Goal: Contribute content: Contribute content

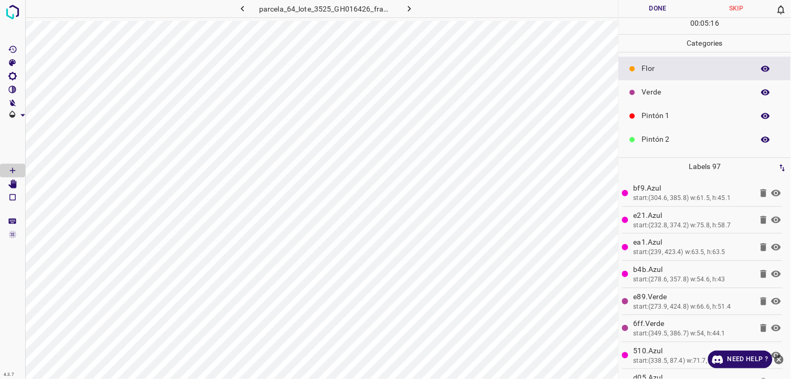
click at [665, 93] on p "Verde" at bounding box center [695, 92] width 107 height 11
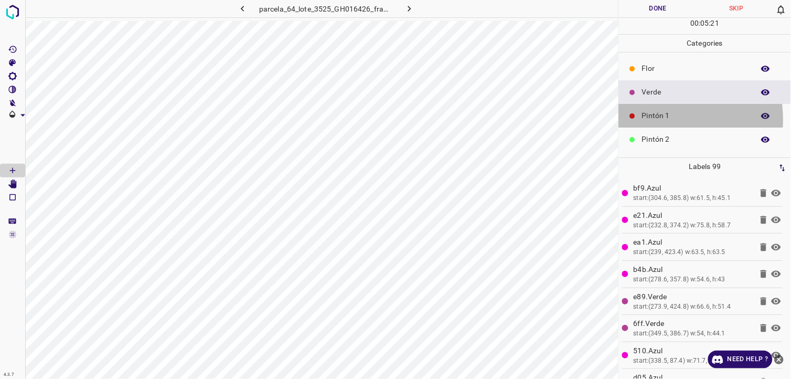
click at [655, 120] on p "Pintón 1" at bounding box center [695, 115] width 107 height 11
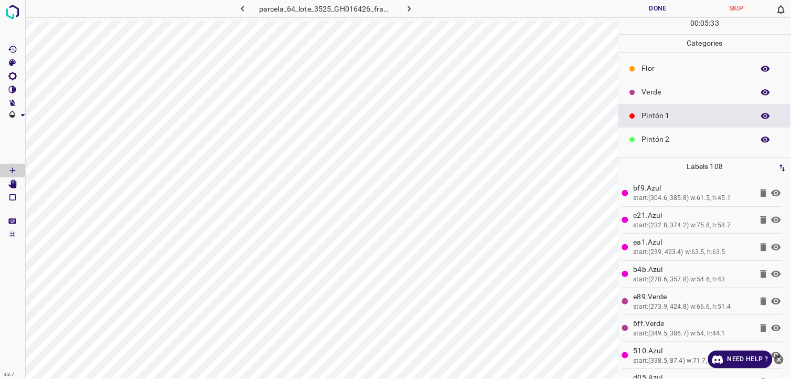
drag, startPoint x: 651, startPoint y: 140, endPoint x: 643, endPoint y: 140, distance: 8.9
click at [643, 140] on p "Pintón 2" at bounding box center [695, 139] width 107 height 11
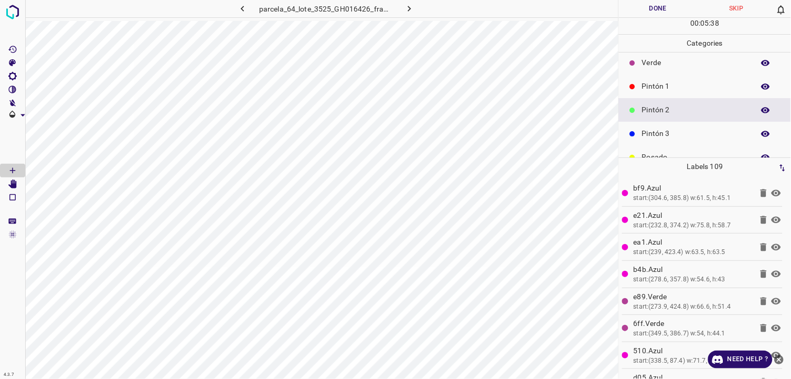
scroll to position [92, 0]
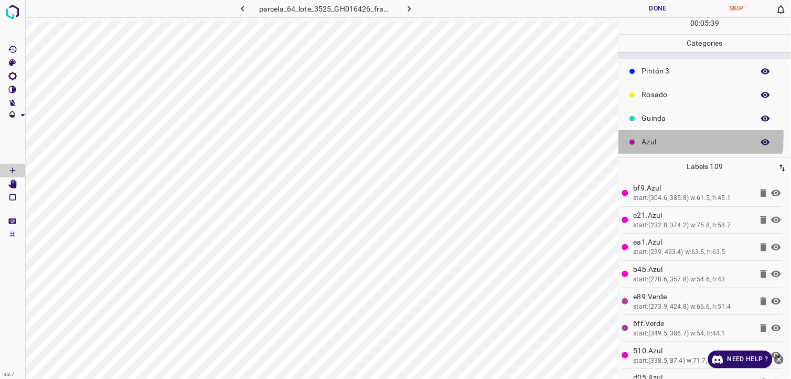
click at [661, 138] on p "Azul" at bounding box center [695, 141] width 107 height 11
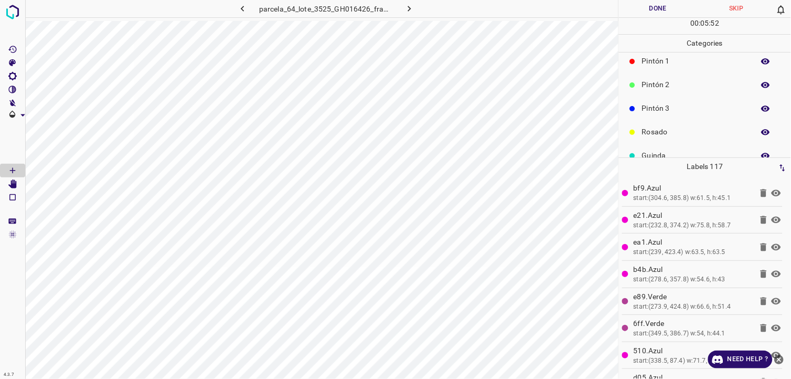
scroll to position [34, 0]
click at [660, 64] on div "Verde" at bounding box center [705, 59] width 172 height 24
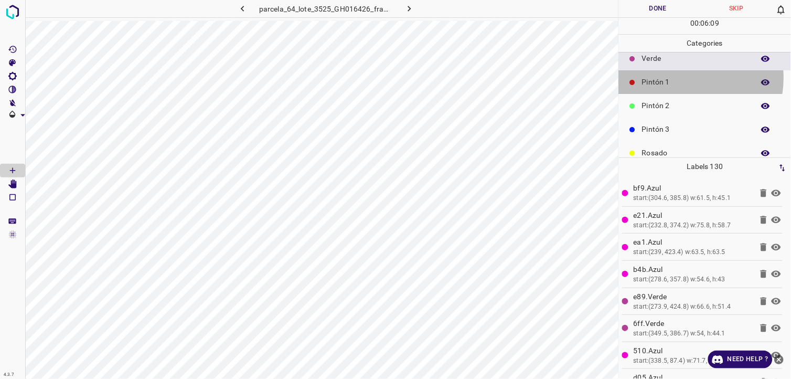
click at [679, 78] on p "Pintón 1" at bounding box center [695, 82] width 107 height 11
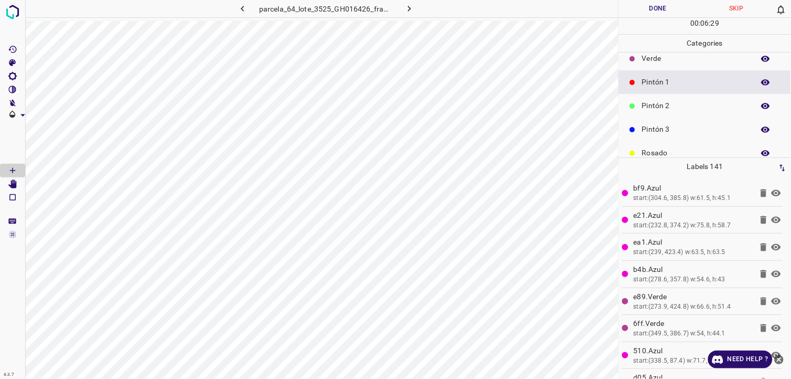
click at [685, 64] on div "Verde" at bounding box center [705, 59] width 172 height 24
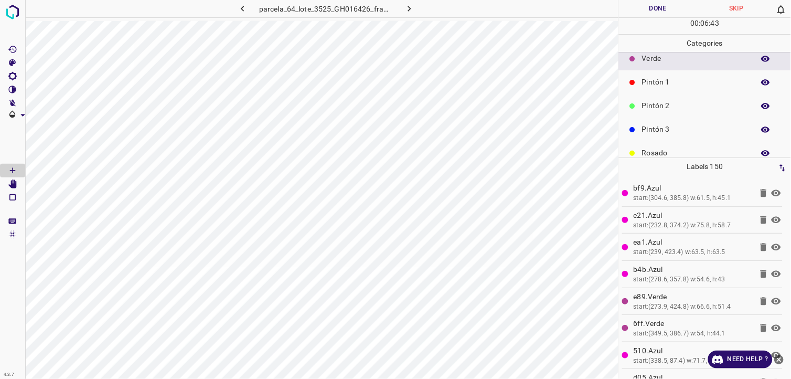
click at [677, 90] on div "Pintón 1" at bounding box center [705, 82] width 172 height 24
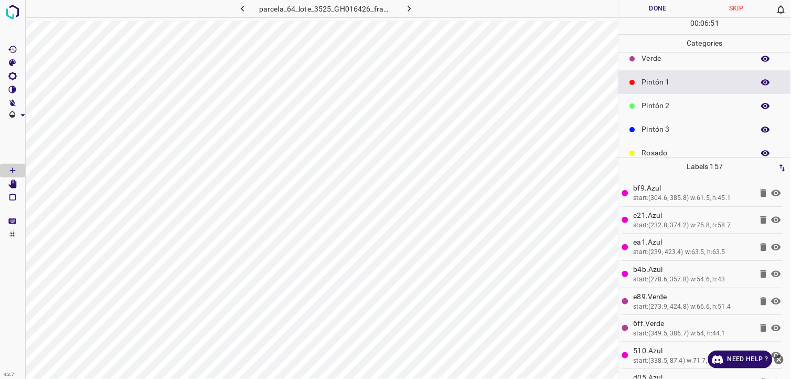
scroll to position [92, 0]
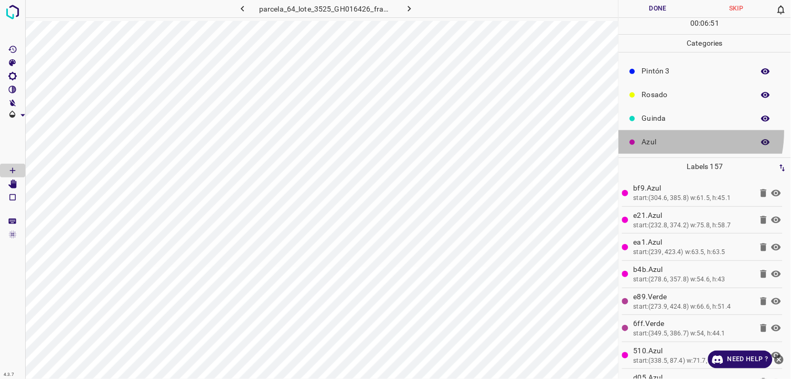
click at [667, 131] on div "Azul" at bounding box center [705, 142] width 172 height 24
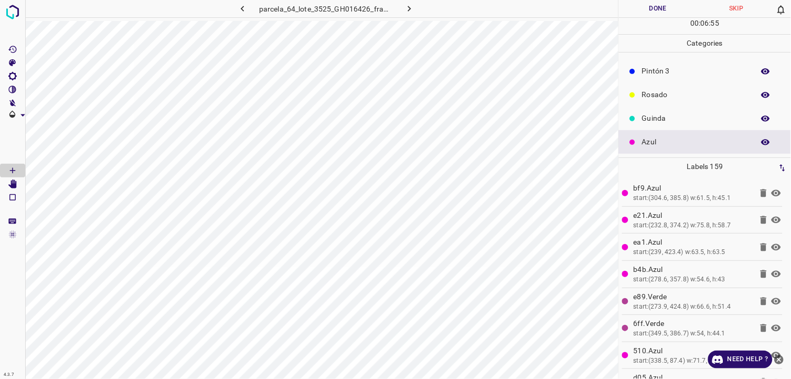
drag, startPoint x: 682, startPoint y: 92, endPoint x: 677, endPoint y: 92, distance: 5.8
click at [677, 92] on p "Rosado" at bounding box center [695, 94] width 107 height 11
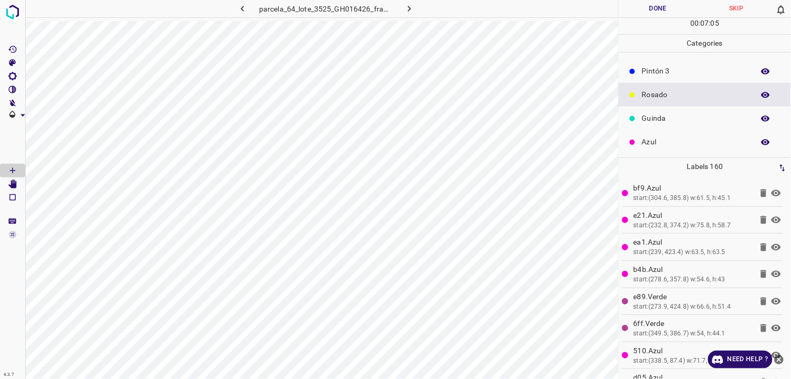
click at [673, 137] on p "Azul" at bounding box center [695, 141] width 107 height 11
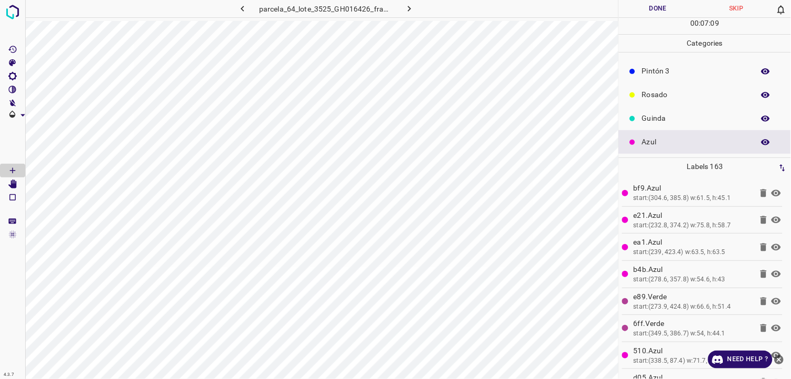
scroll to position [34, 0]
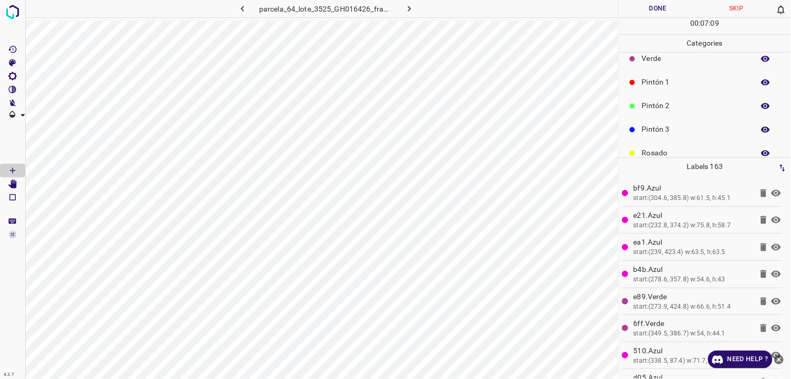
click at [660, 80] on p "Pintón 1" at bounding box center [695, 82] width 107 height 11
click at [670, 65] on div "Verde" at bounding box center [705, 59] width 172 height 24
click at [661, 77] on p "Pintón 1" at bounding box center [695, 82] width 107 height 11
click at [649, 104] on p "Pintón 2" at bounding box center [695, 105] width 107 height 11
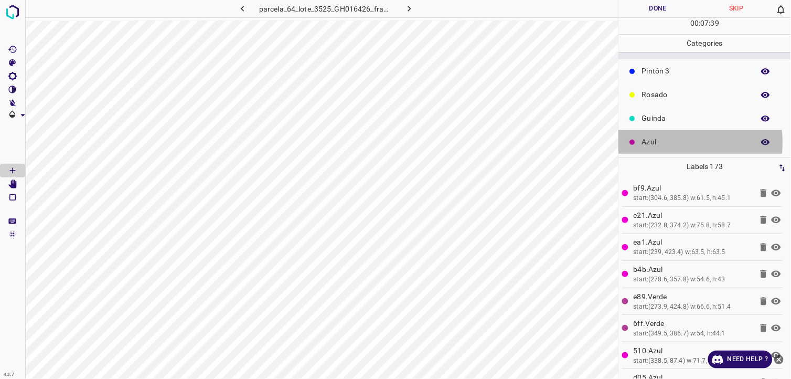
drag, startPoint x: 672, startPoint y: 142, endPoint x: 666, endPoint y: 145, distance: 6.8
click at [666, 145] on p "Azul" at bounding box center [695, 141] width 107 height 11
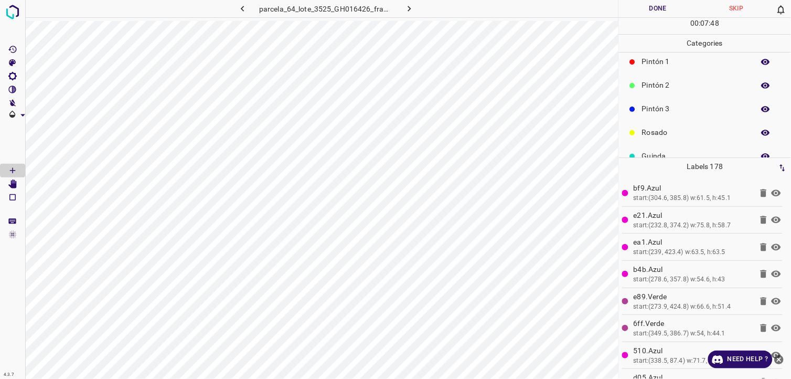
scroll to position [34, 0]
click at [666, 111] on div "Pintón 2" at bounding box center [705, 106] width 172 height 24
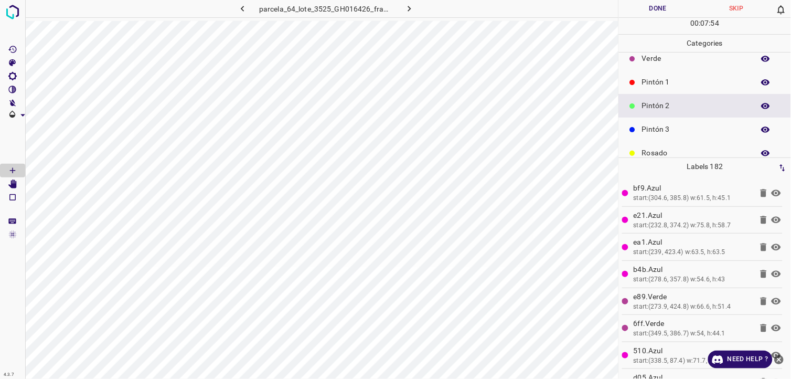
scroll to position [0, 0]
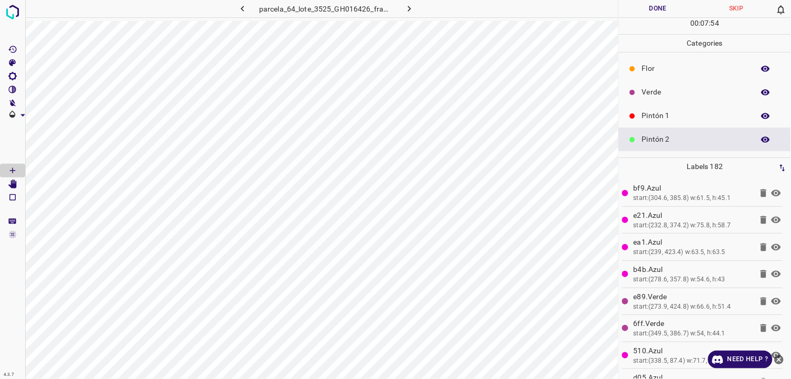
click at [658, 82] on div "Verde" at bounding box center [705, 92] width 172 height 24
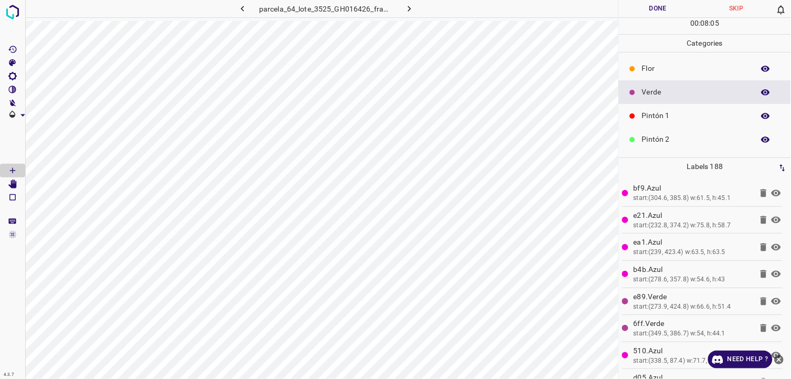
drag, startPoint x: 663, startPoint y: 113, endPoint x: 658, endPoint y: 113, distance: 5.8
click at [658, 113] on p "Pintón 1" at bounding box center [695, 115] width 107 height 11
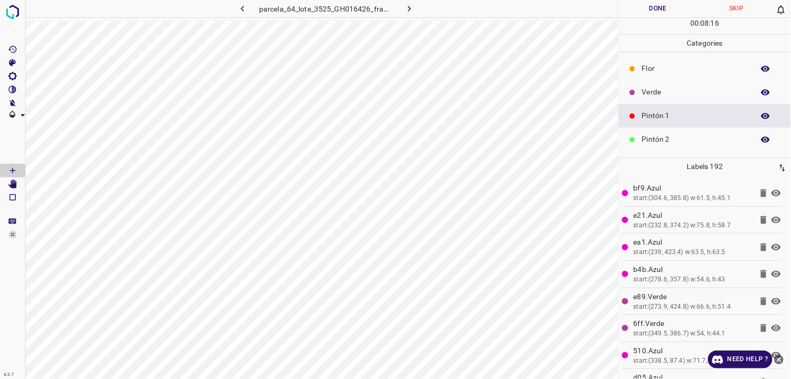
click at [636, 84] on div "Verde" at bounding box center [705, 92] width 172 height 24
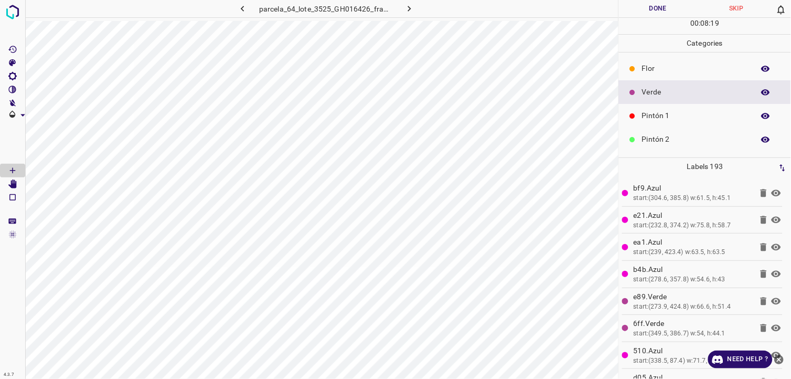
click at [659, 119] on p "Pintón 1" at bounding box center [695, 115] width 107 height 11
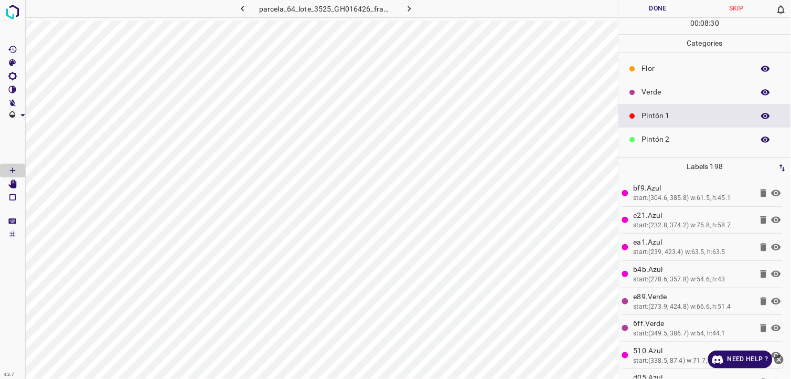
drag, startPoint x: 669, startPoint y: 94, endPoint x: 658, endPoint y: 97, distance: 10.7
click at [658, 97] on p "Verde" at bounding box center [695, 92] width 107 height 11
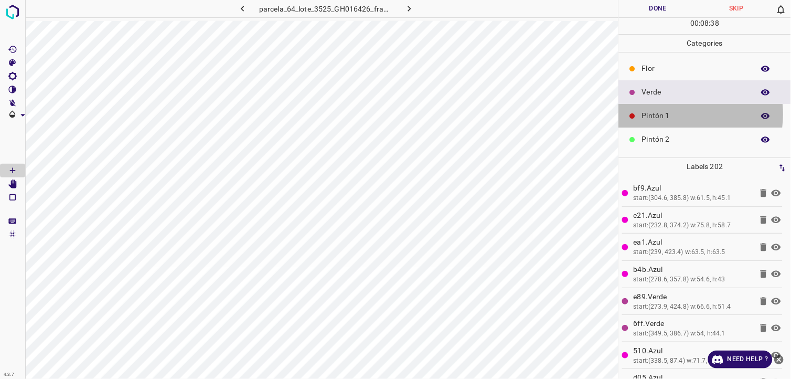
click at [679, 114] on p "Pintón 1" at bounding box center [695, 115] width 107 height 11
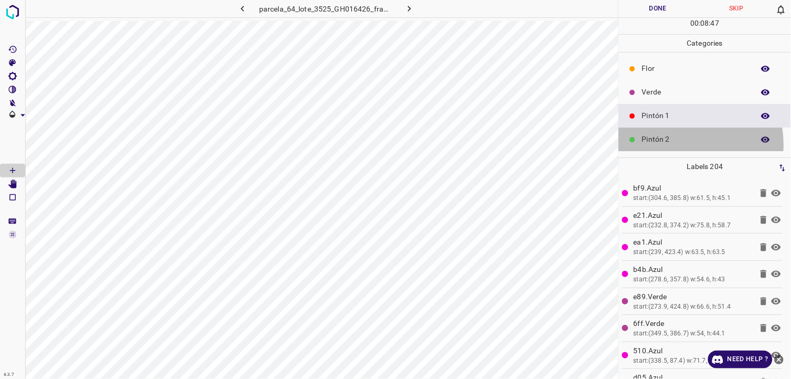
click at [675, 145] on div "Pintón 2" at bounding box center [705, 139] width 172 height 24
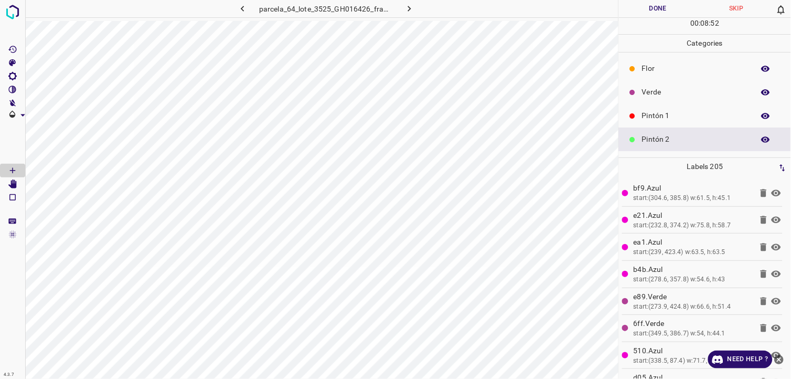
drag, startPoint x: 678, startPoint y: 91, endPoint x: 672, endPoint y: 91, distance: 5.8
click at [672, 91] on p "Verde" at bounding box center [695, 92] width 107 height 11
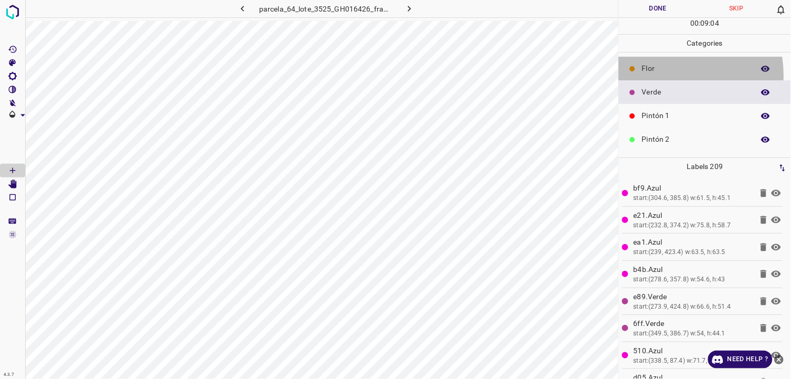
click at [661, 76] on div "Flor" at bounding box center [705, 69] width 172 height 24
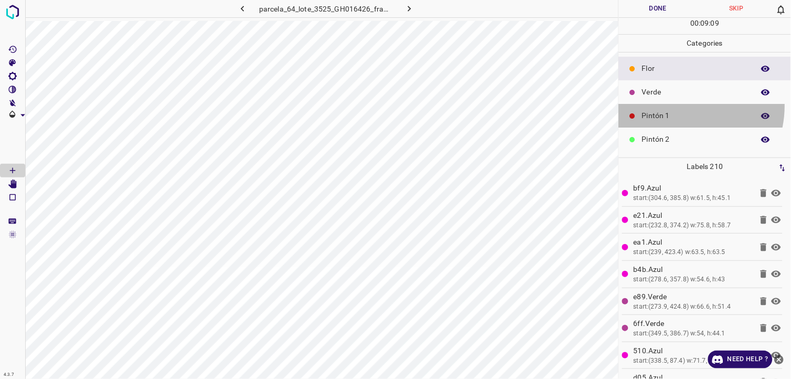
click at [677, 106] on div "Pintón 1" at bounding box center [705, 116] width 172 height 24
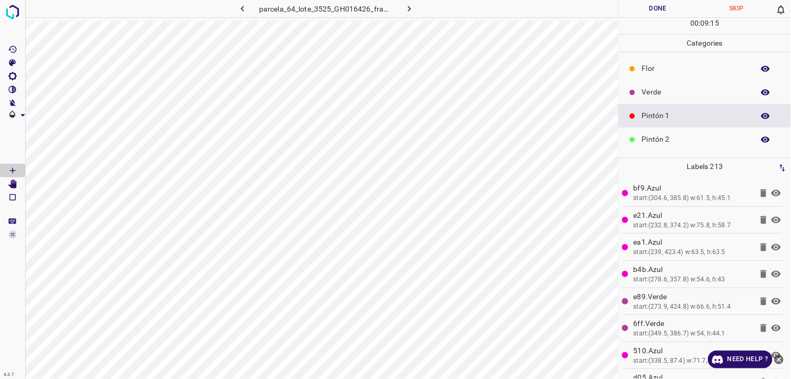
drag, startPoint x: 646, startPoint y: 70, endPoint x: 651, endPoint y: 87, distance: 16.9
click at [649, 84] on ul "[PERSON_NAME] Verde Pintón 1 Pintón 2 Pintón 3 [PERSON_NAME] Azul" at bounding box center [705, 150] width 172 height 197
click at [651, 87] on p "Verde" at bounding box center [695, 92] width 107 height 11
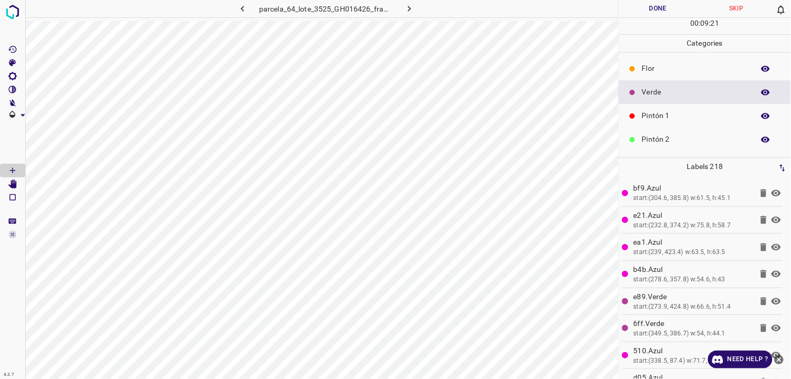
click at [686, 142] on p "Pintón 2" at bounding box center [695, 139] width 107 height 11
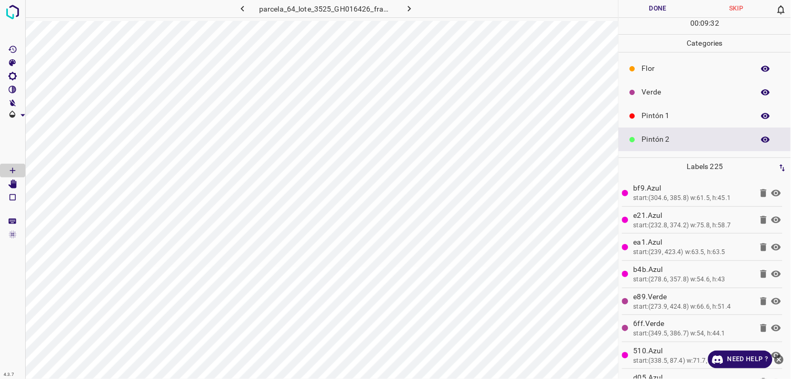
scroll to position [58, 0]
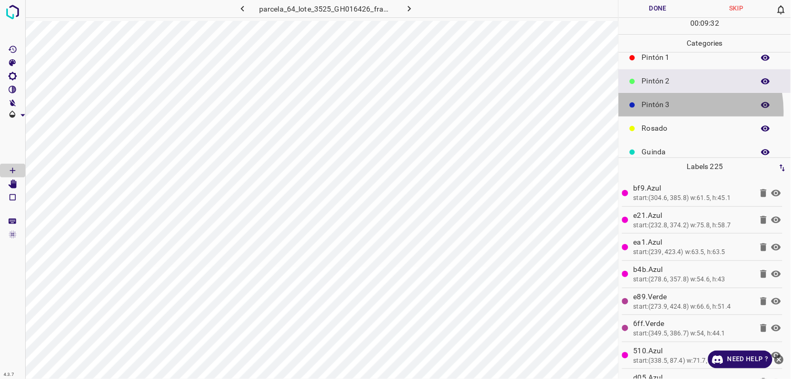
click at [665, 111] on div "Pintón 3" at bounding box center [705, 105] width 172 height 24
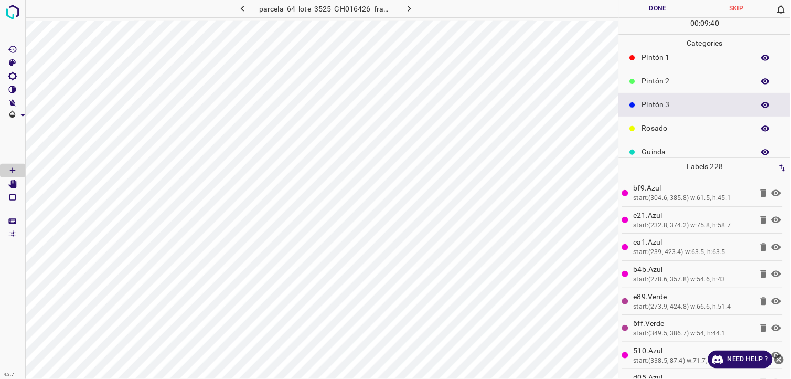
scroll to position [0, 0]
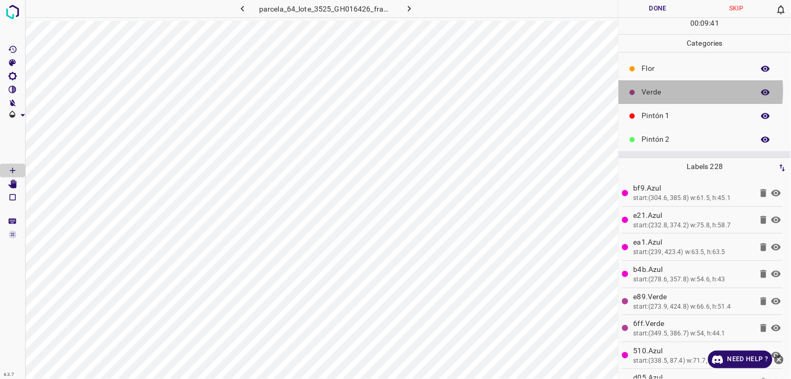
click at [664, 91] on p "Verde" at bounding box center [695, 92] width 107 height 11
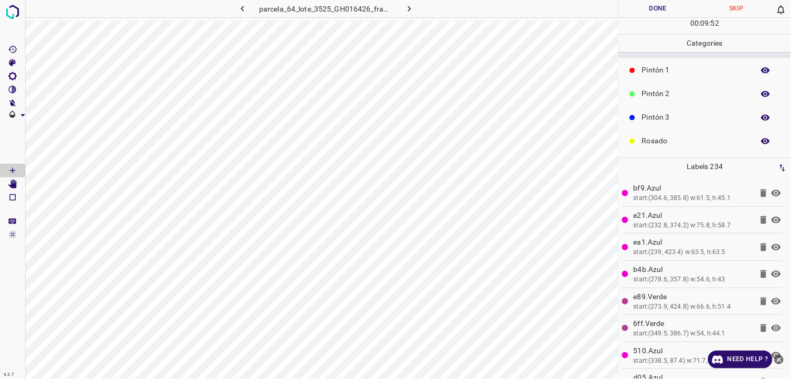
scroll to position [92, 0]
click at [664, 145] on p "Azul" at bounding box center [695, 141] width 107 height 11
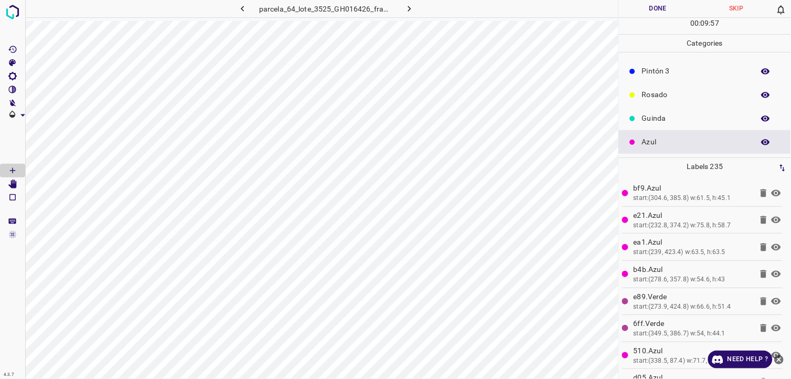
scroll to position [0, 0]
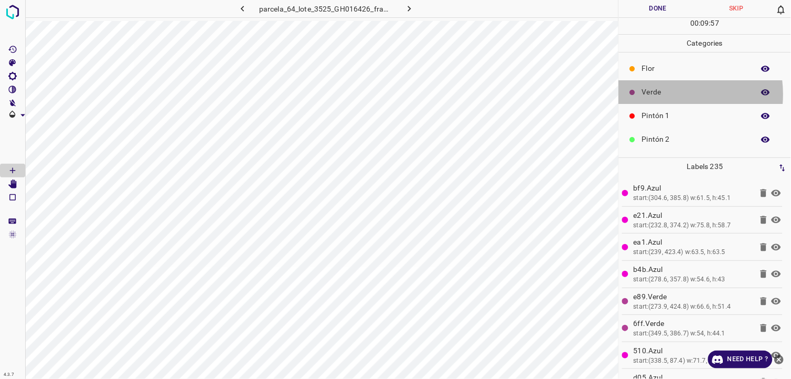
click at [663, 93] on p "Verde" at bounding box center [695, 92] width 107 height 11
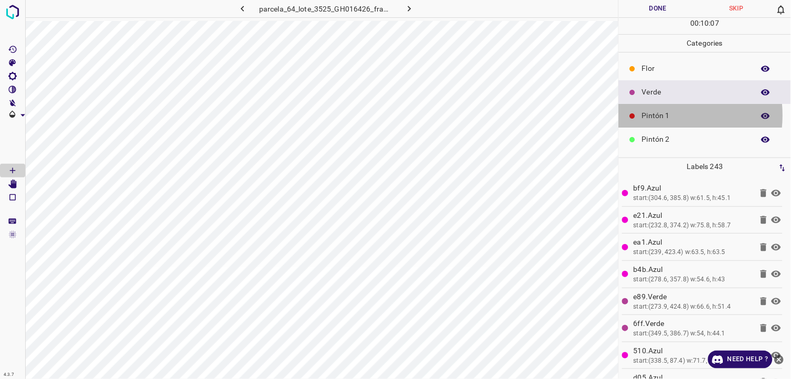
click at [656, 116] on p "Pintón 1" at bounding box center [695, 115] width 107 height 11
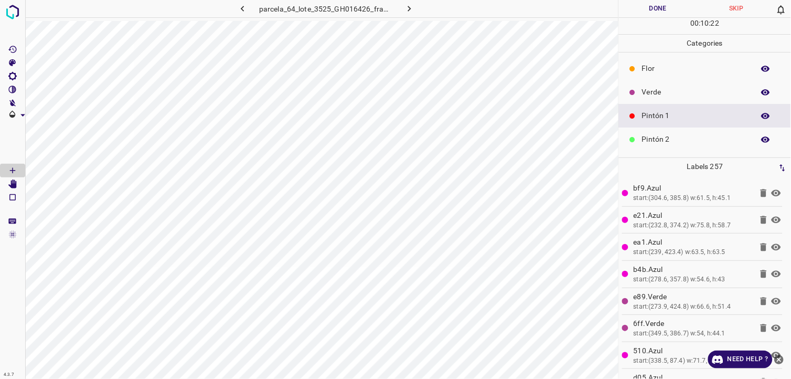
drag, startPoint x: 673, startPoint y: 143, endPoint x: 651, endPoint y: 143, distance: 22.6
click at [651, 143] on p "Pintón 2" at bounding box center [695, 139] width 107 height 11
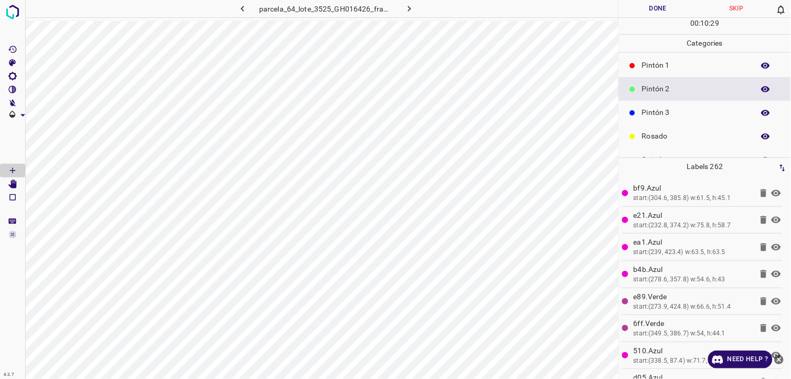
scroll to position [92, 0]
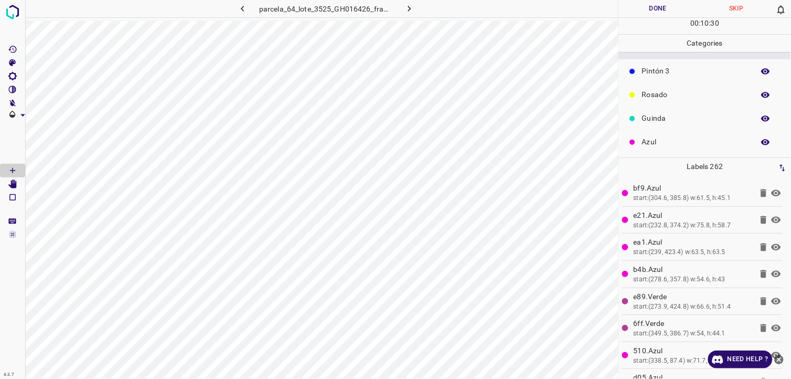
drag, startPoint x: 668, startPoint y: 138, endPoint x: 662, endPoint y: 140, distance: 6.1
click at [662, 140] on p "Azul" at bounding box center [695, 141] width 107 height 11
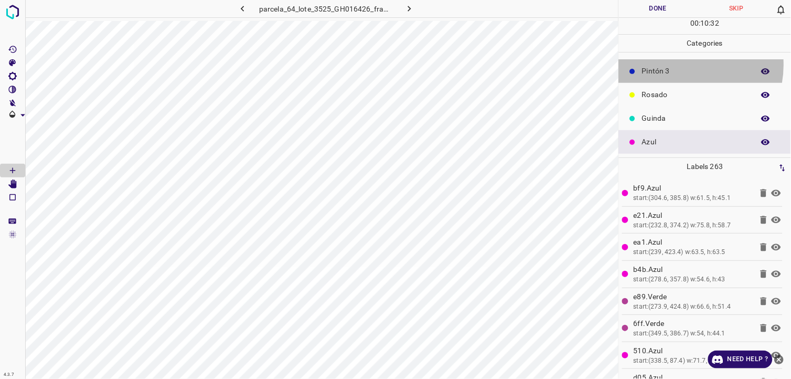
click at [683, 65] on div "Pintón 3" at bounding box center [705, 71] width 172 height 24
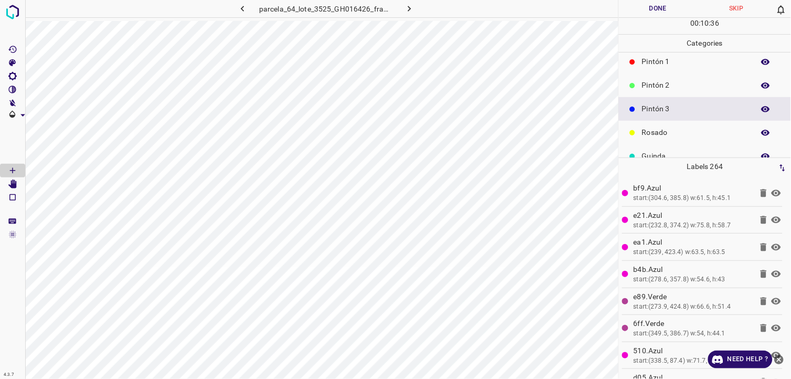
scroll to position [34, 0]
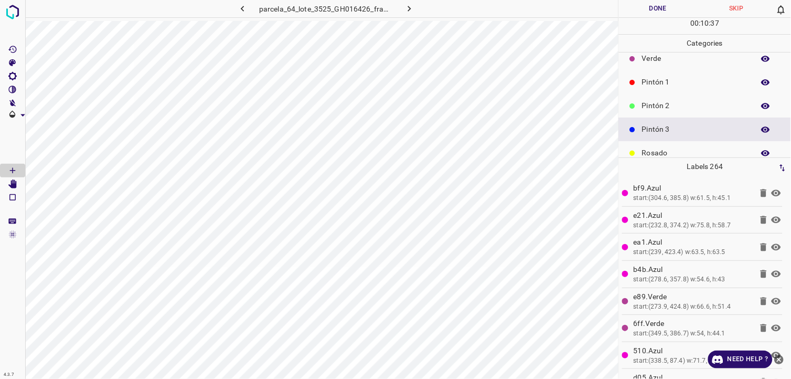
click at [669, 85] on p "Pintón 1" at bounding box center [695, 82] width 107 height 11
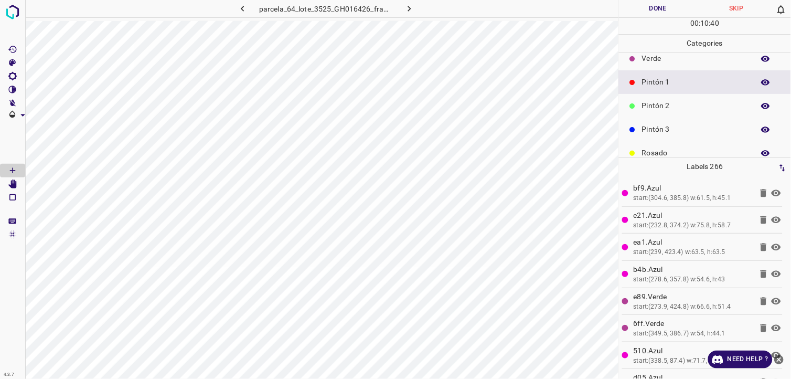
click at [661, 58] on p "Verde" at bounding box center [695, 58] width 107 height 11
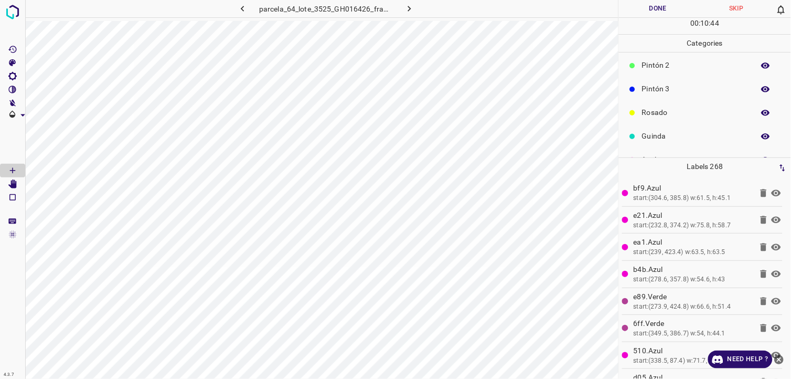
scroll to position [92, 0]
click at [661, 116] on p "Guinda" at bounding box center [695, 118] width 107 height 11
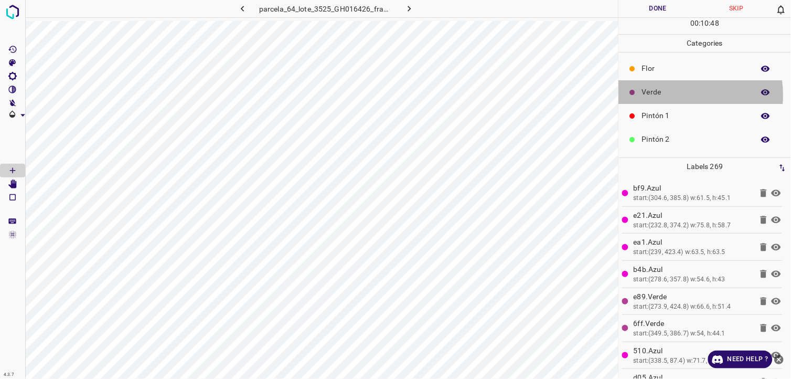
click at [672, 95] on p "Verde" at bounding box center [695, 92] width 107 height 11
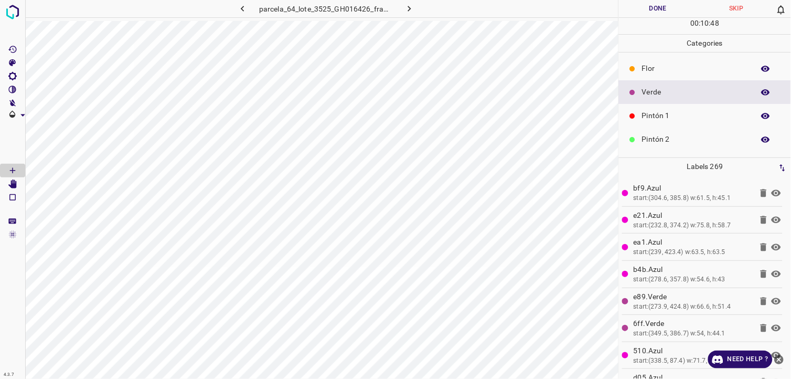
click at [667, 117] on p "Pintón 1" at bounding box center [695, 115] width 107 height 11
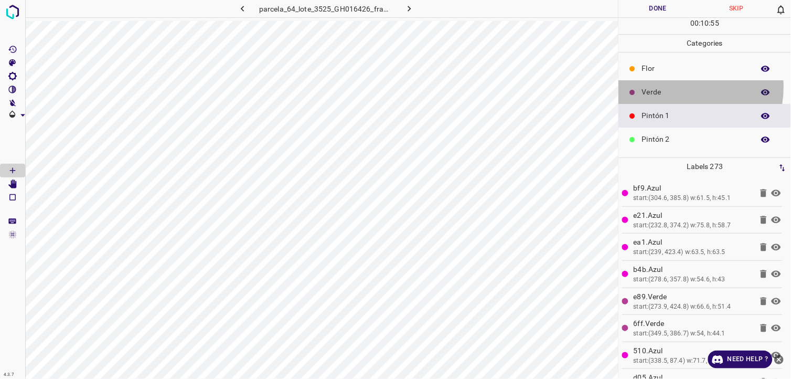
click at [676, 87] on p "Verde" at bounding box center [695, 92] width 107 height 11
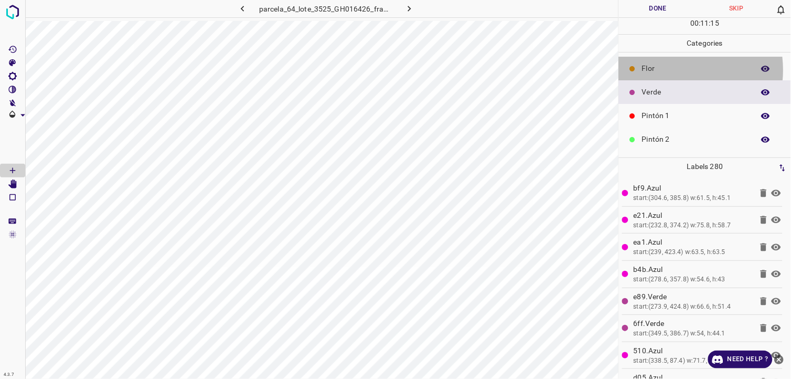
click at [665, 70] on p "Flor" at bounding box center [695, 68] width 107 height 11
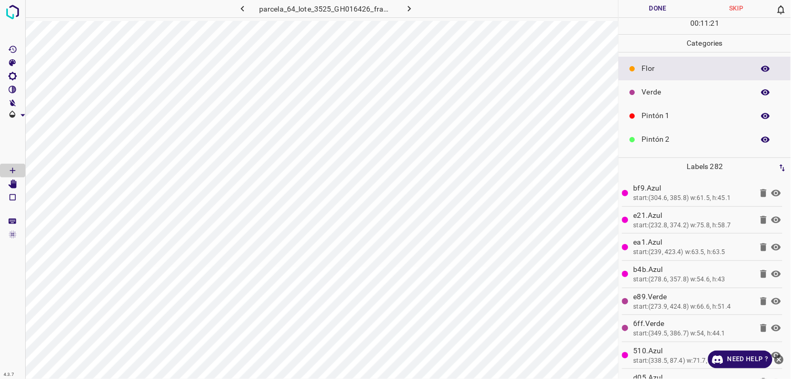
click at [668, 141] on p "Pintón 2" at bounding box center [695, 139] width 107 height 11
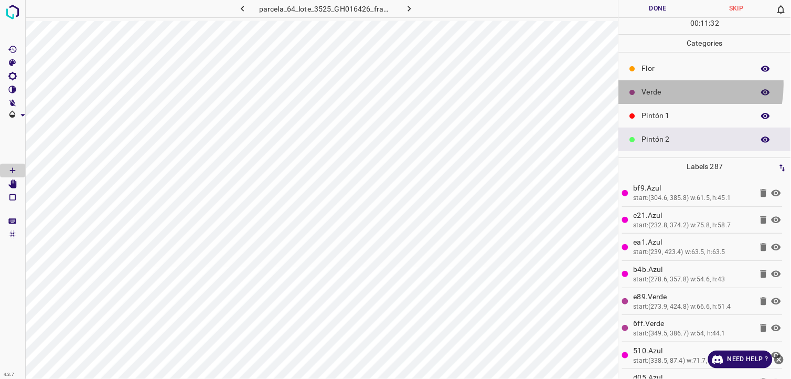
click at [670, 85] on div "Verde" at bounding box center [705, 92] width 172 height 24
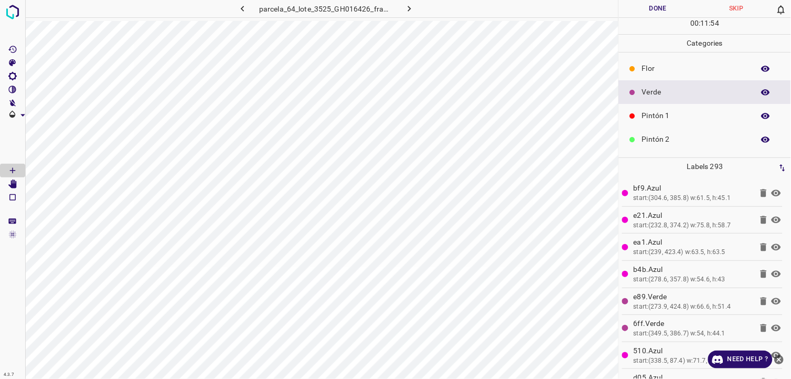
click at [689, 120] on p "Pintón 1" at bounding box center [695, 115] width 107 height 11
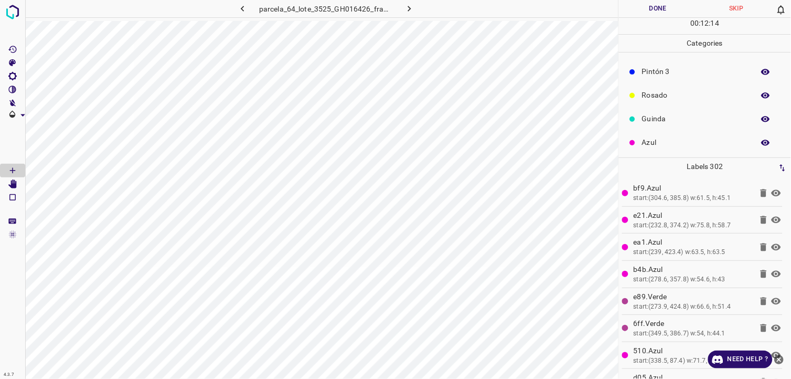
scroll to position [92, 0]
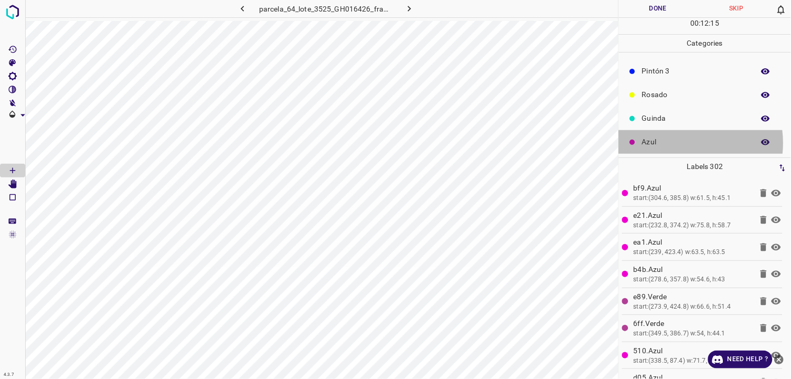
click at [679, 143] on p "Azul" at bounding box center [695, 141] width 107 height 11
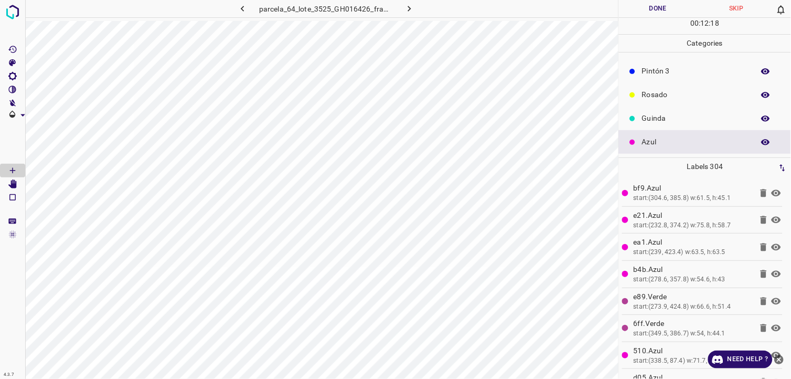
click at [643, 94] on p "Rosado" at bounding box center [695, 94] width 107 height 11
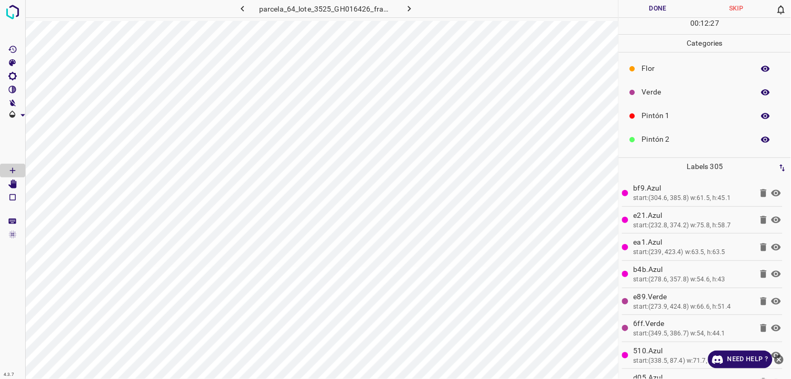
click at [665, 74] on p "Flor" at bounding box center [695, 68] width 107 height 11
click at [662, 90] on p "Verde" at bounding box center [695, 92] width 107 height 11
click at [654, 116] on p "Pintón 1" at bounding box center [695, 115] width 107 height 11
click at [667, 12] on button "Done" at bounding box center [658, 8] width 79 height 17
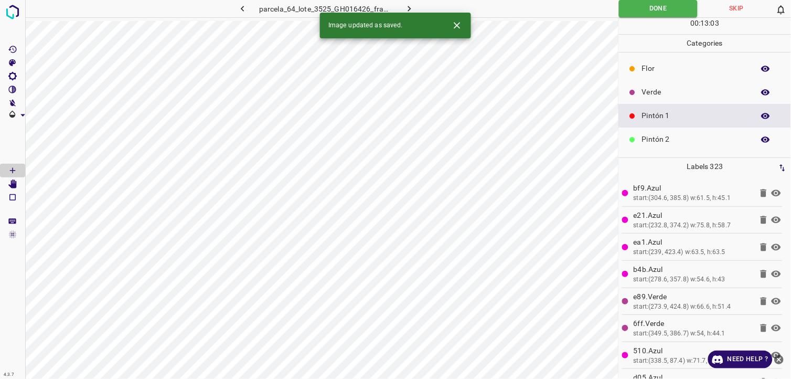
click at [413, 5] on icon "button" at bounding box center [409, 8] width 11 height 11
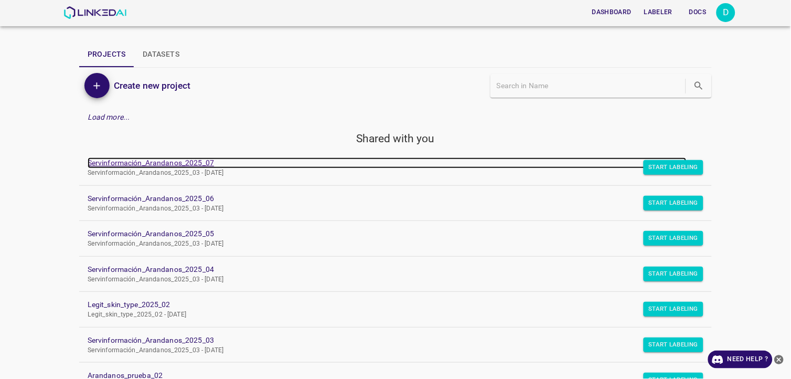
click at [128, 163] on link "Servinformación_Arandanos_2025_07" at bounding box center [387, 162] width 599 height 11
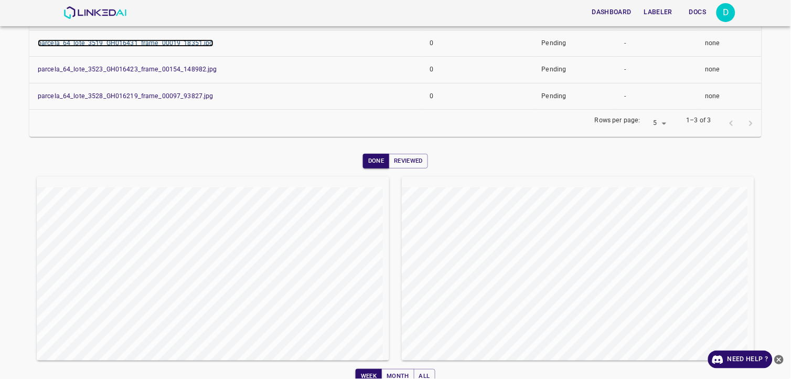
scroll to position [210, 0]
